Goal: Task Accomplishment & Management: Use online tool/utility

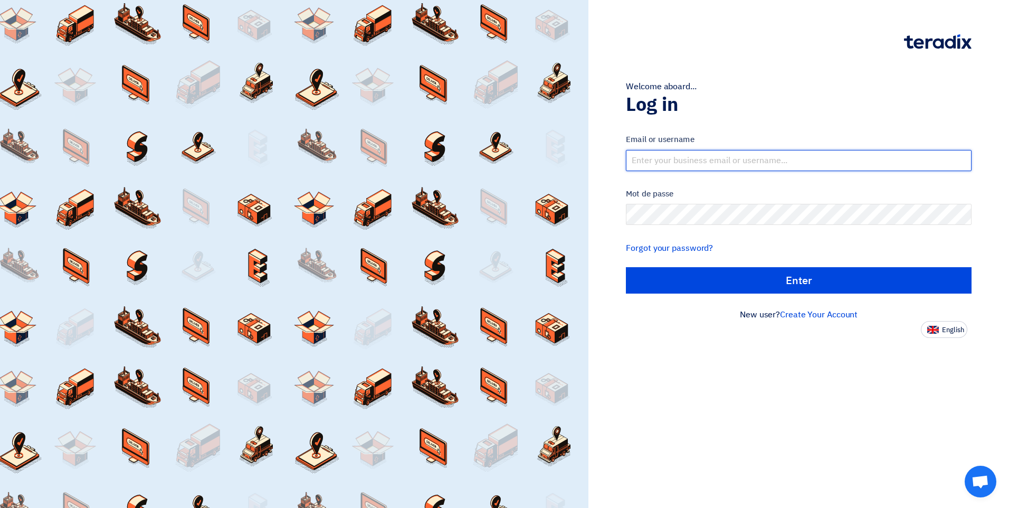
click at [712, 158] on input "text" at bounding box center [799, 160] width 346 height 21
type input "[EMAIL_ADDRESS][DOMAIN_NAME]"
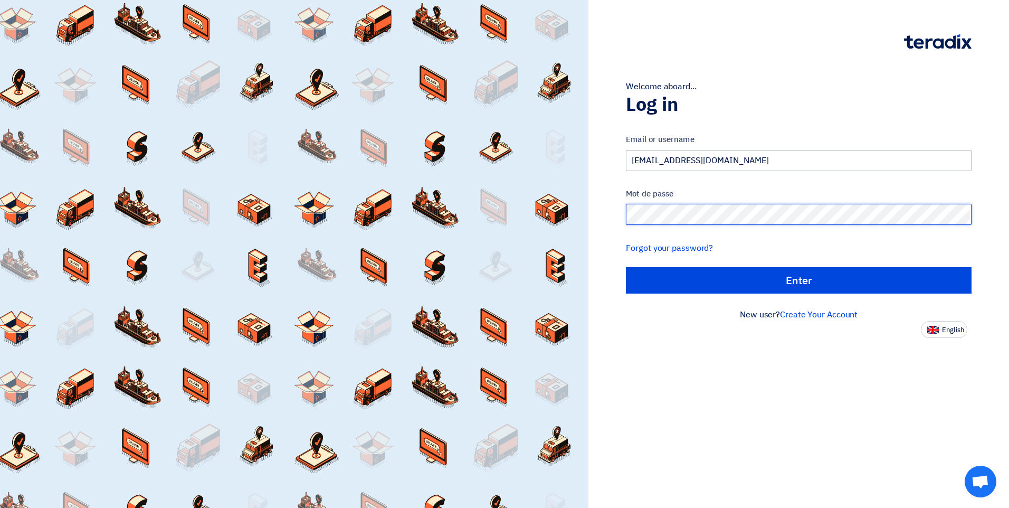
click at [626, 267] on input "الدخول" at bounding box center [799, 280] width 346 height 26
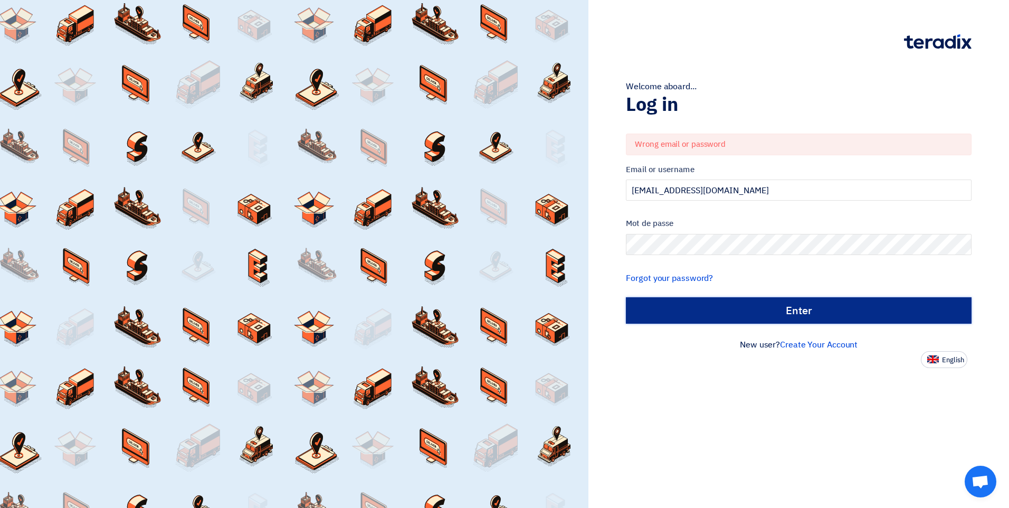
click at [744, 310] on input "الدخول" at bounding box center [799, 310] width 346 height 26
type input "Sign in"
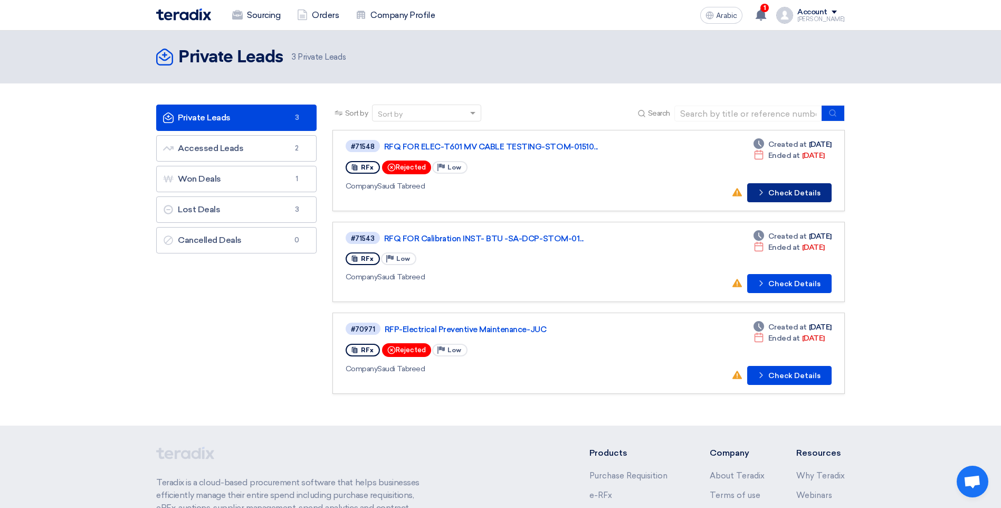
click at [782, 194] on font "Check Details" at bounding box center [794, 192] width 52 height 7
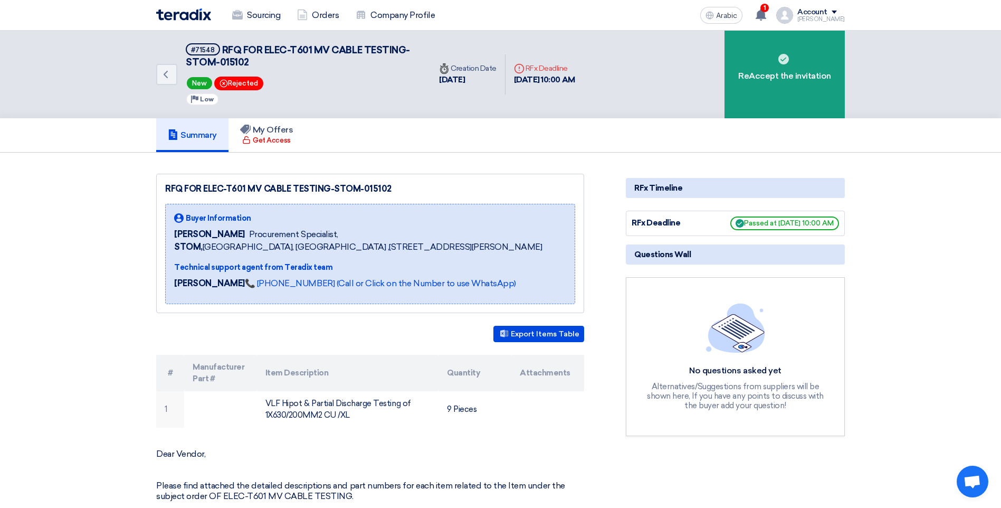
scroll to position [106, 0]
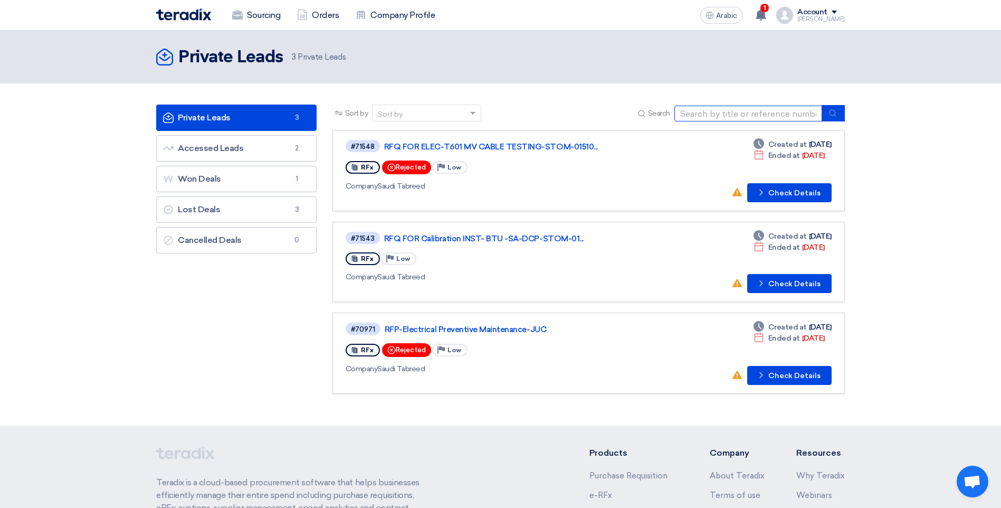
click at [737, 111] on input at bounding box center [748, 114] width 148 height 16
paste input "STOM-015052"
type input "STOM-015052"
click at [836, 113] on icon "submit" at bounding box center [832, 113] width 8 height 8
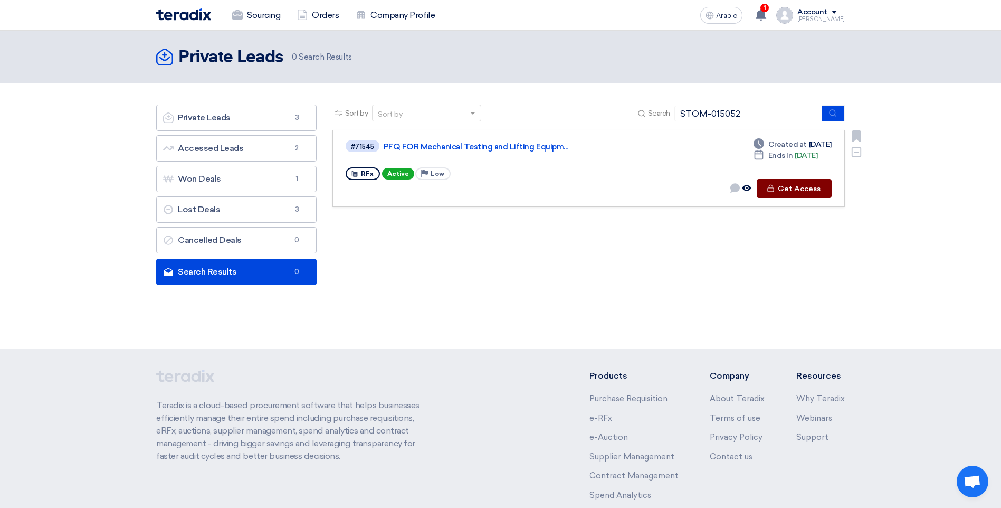
click at [802, 187] on font "Get Access" at bounding box center [799, 188] width 43 height 7
